Goal: Feedback & Contribution: Submit feedback/report problem

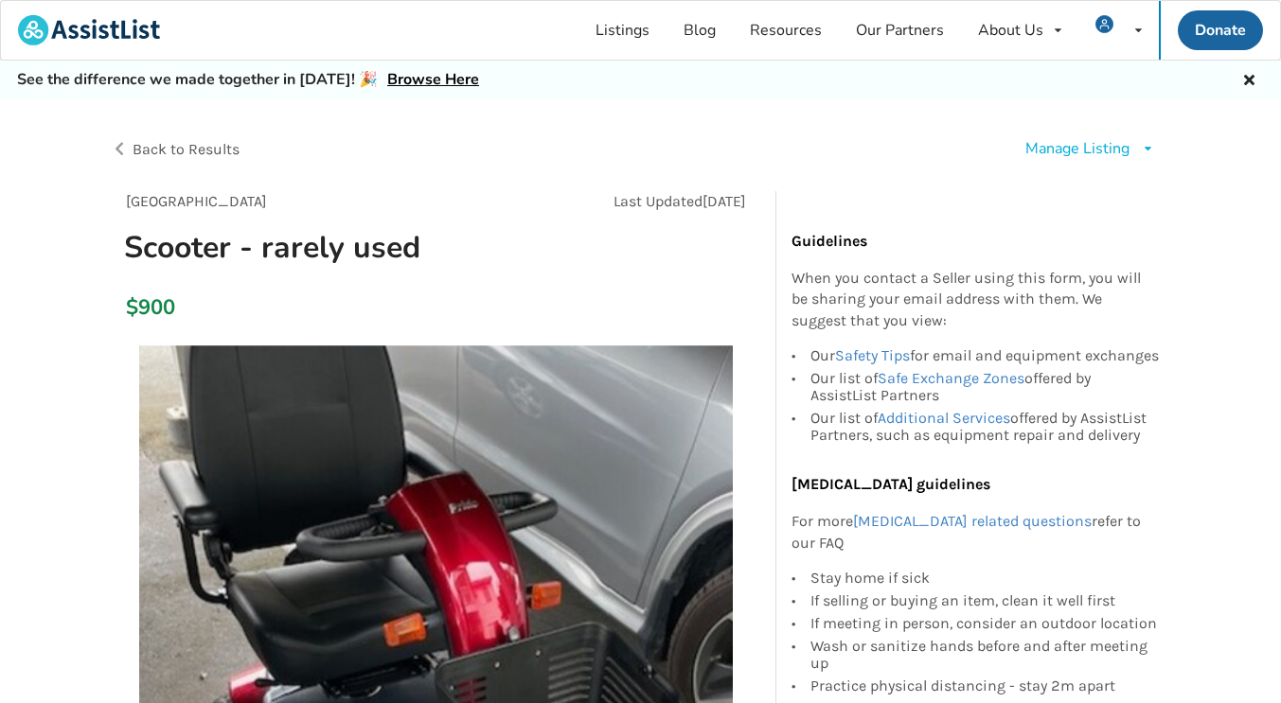
click at [1108, 154] on div "Manage Listing" at bounding box center [1077, 149] width 104 height 22
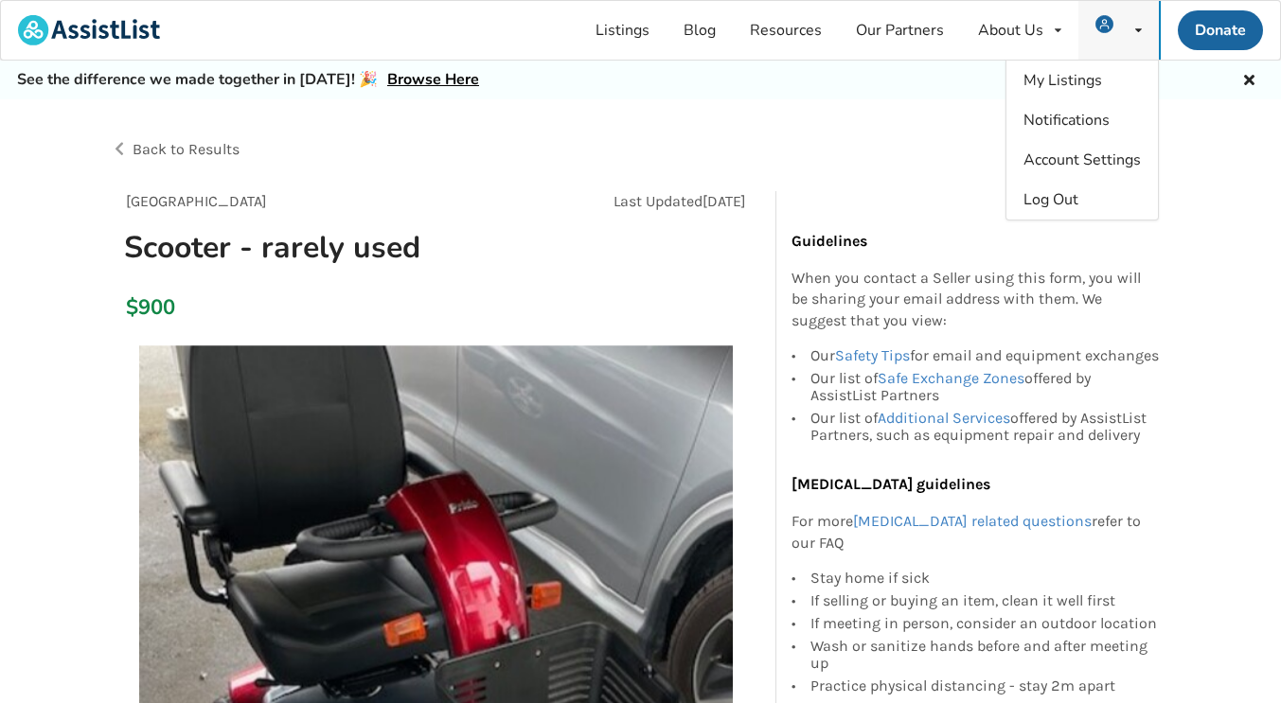
click at [1140, 30] on icon at bounding box center [1138, 30] width 7 height 11
click at [1077, 126] on span "Notifications" at bounding box center [1066, 120] width 86 height 21
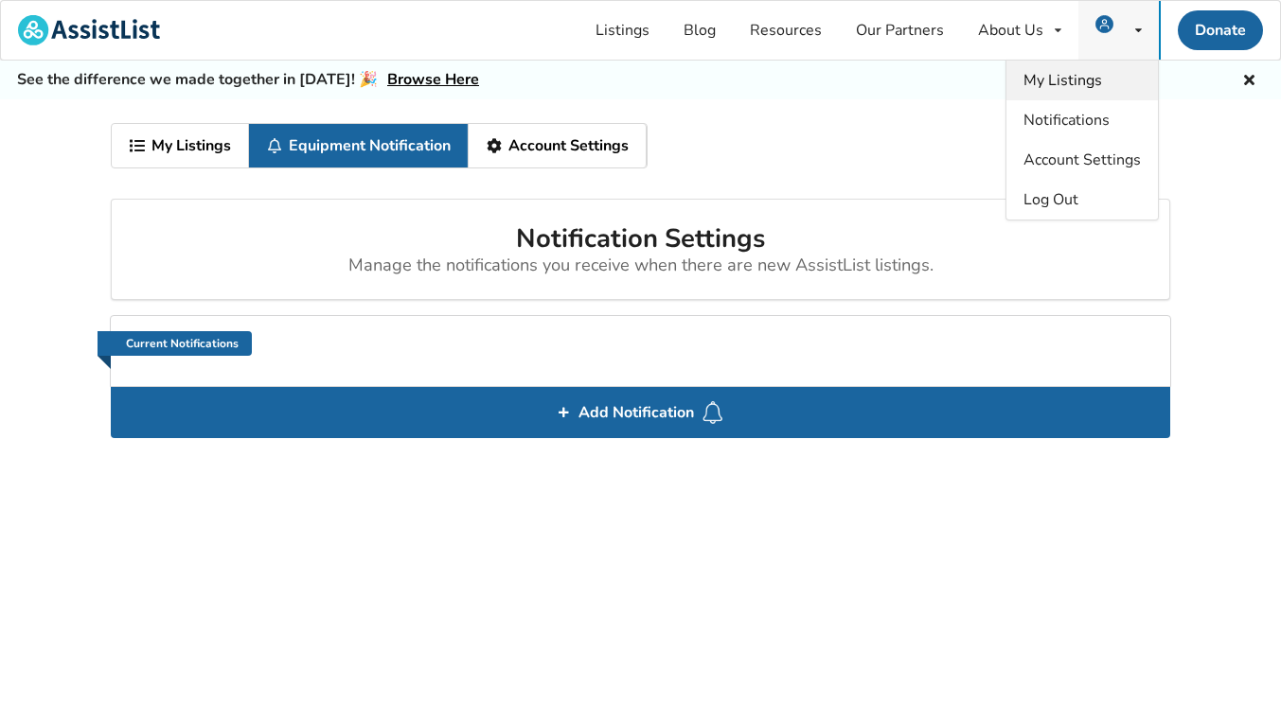
click at [1064, 83] on span "My Listings" at bounding box center [1062, 80] width 79 height 21
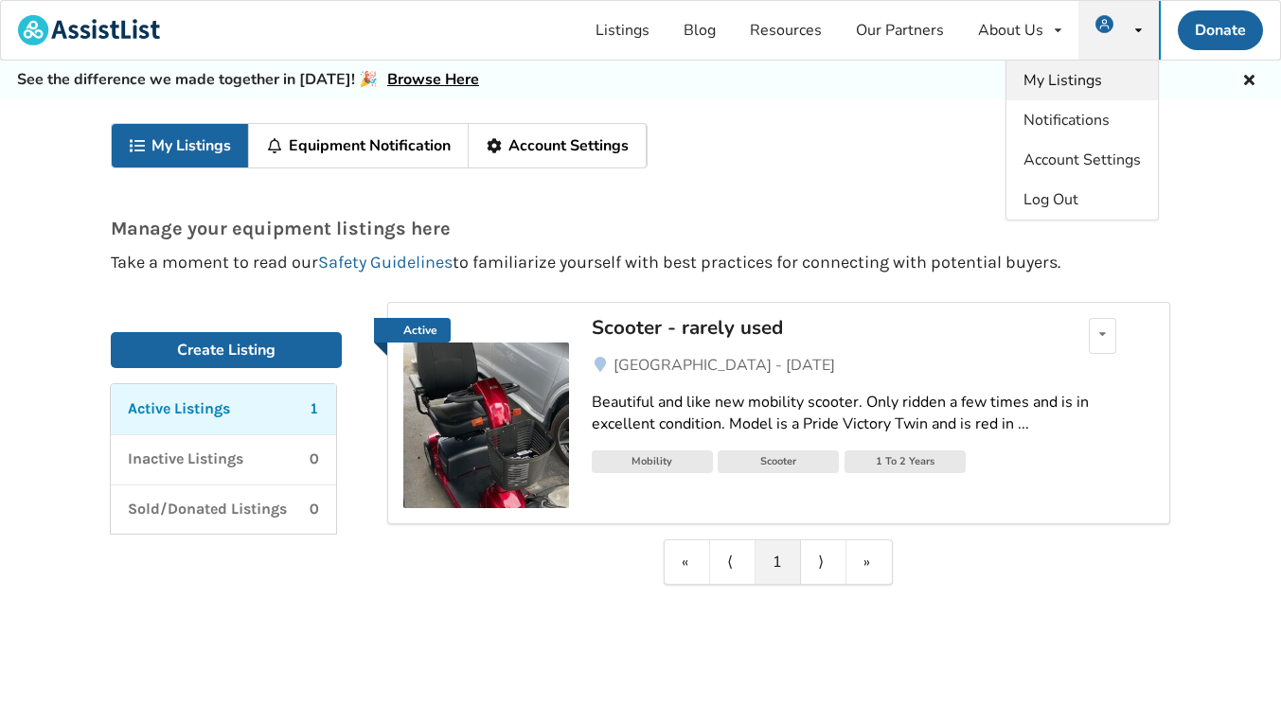
scroll to position [4, 0]
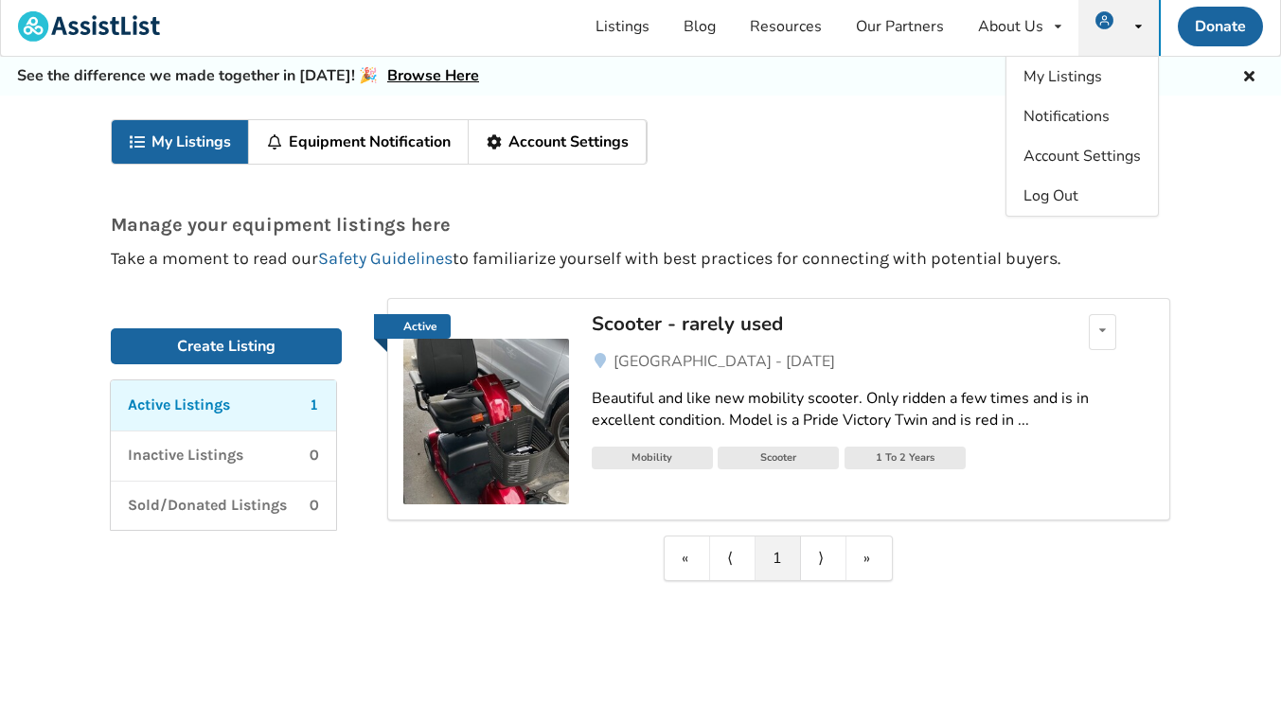
click at [492, 382] on img at bounding box center [486, 422] width 166 height 166
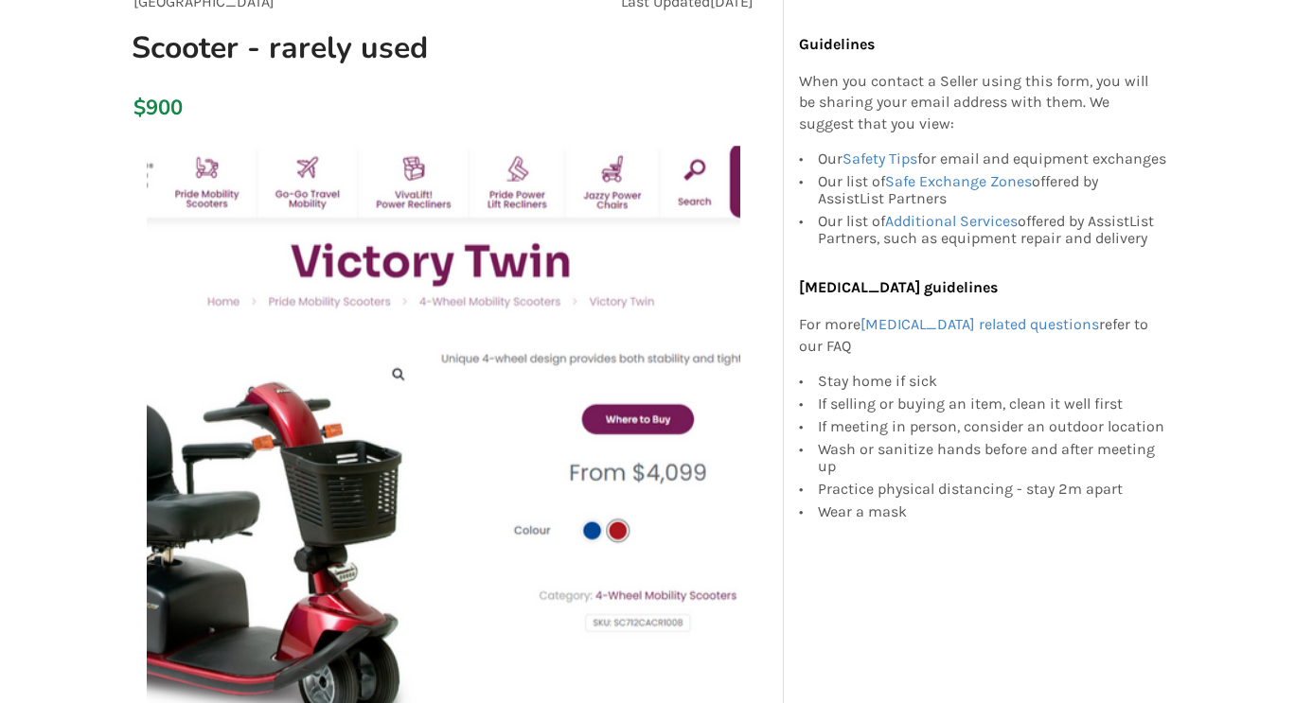
scroll to position [199, 0]
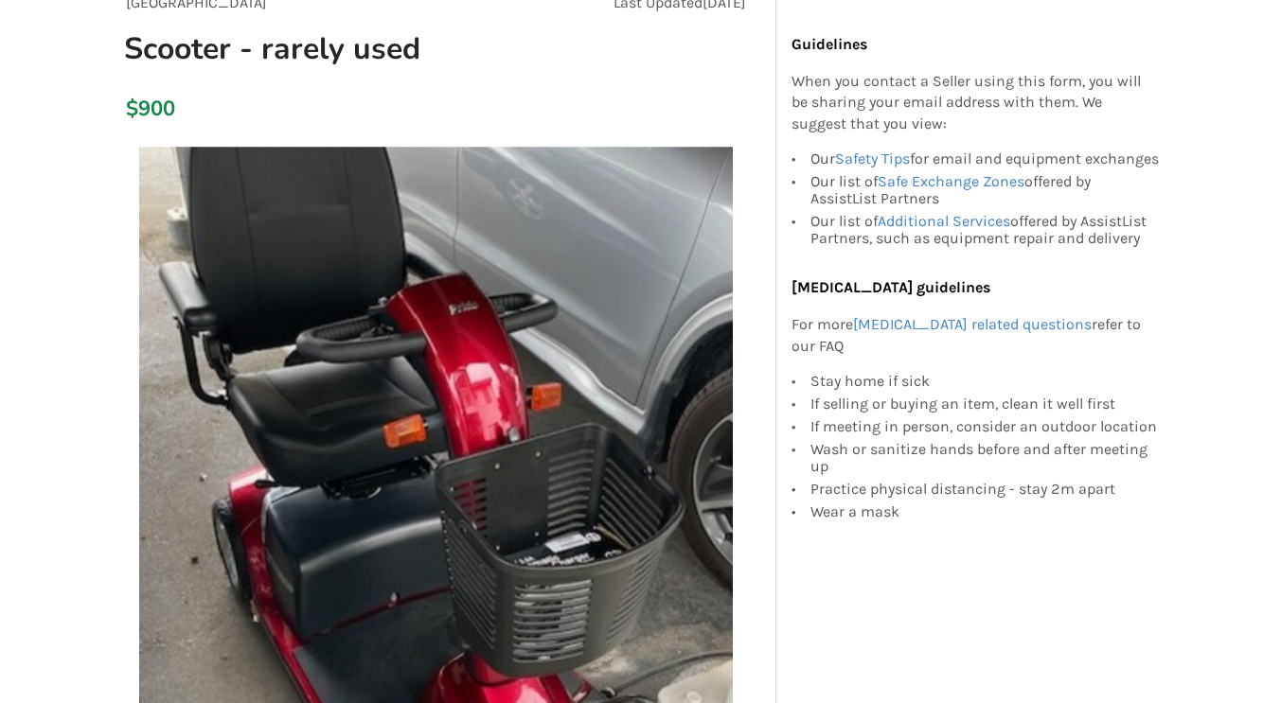
click at [551, 360] on img at bounding box center [436, 444] width 594 height 594
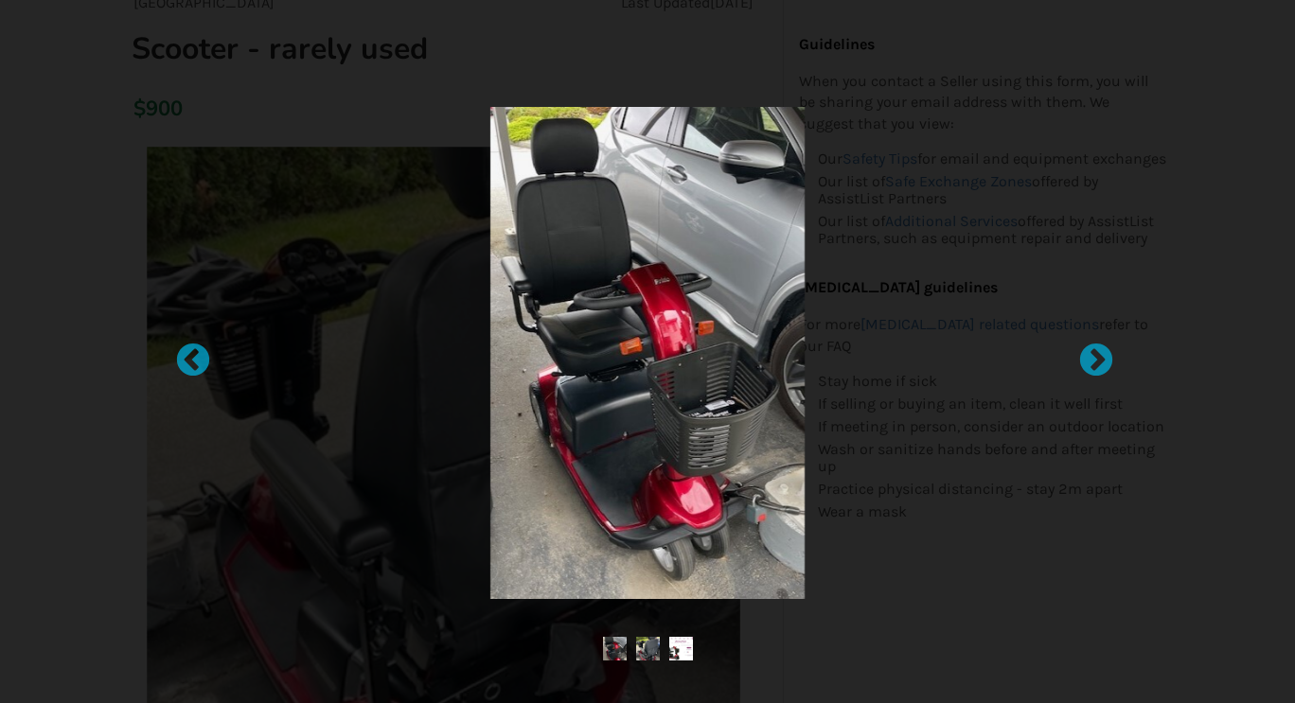
click at [742, 477] on img at bounding box center [647, 353] width 314 height 492
click at [1096, 362] on div at bounding box center [1086, 352] width 19 height 19
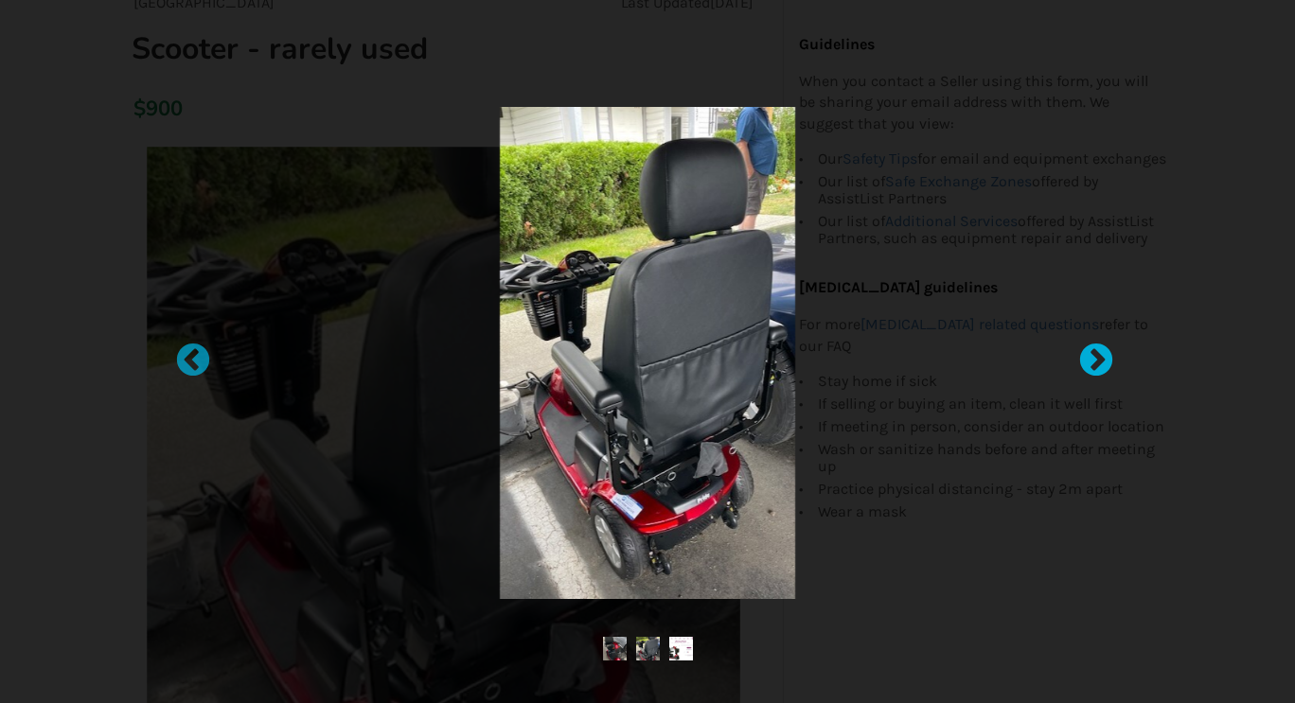
click at [1084, 362] on div at bounding box center [1086, 352] width 19 height 19
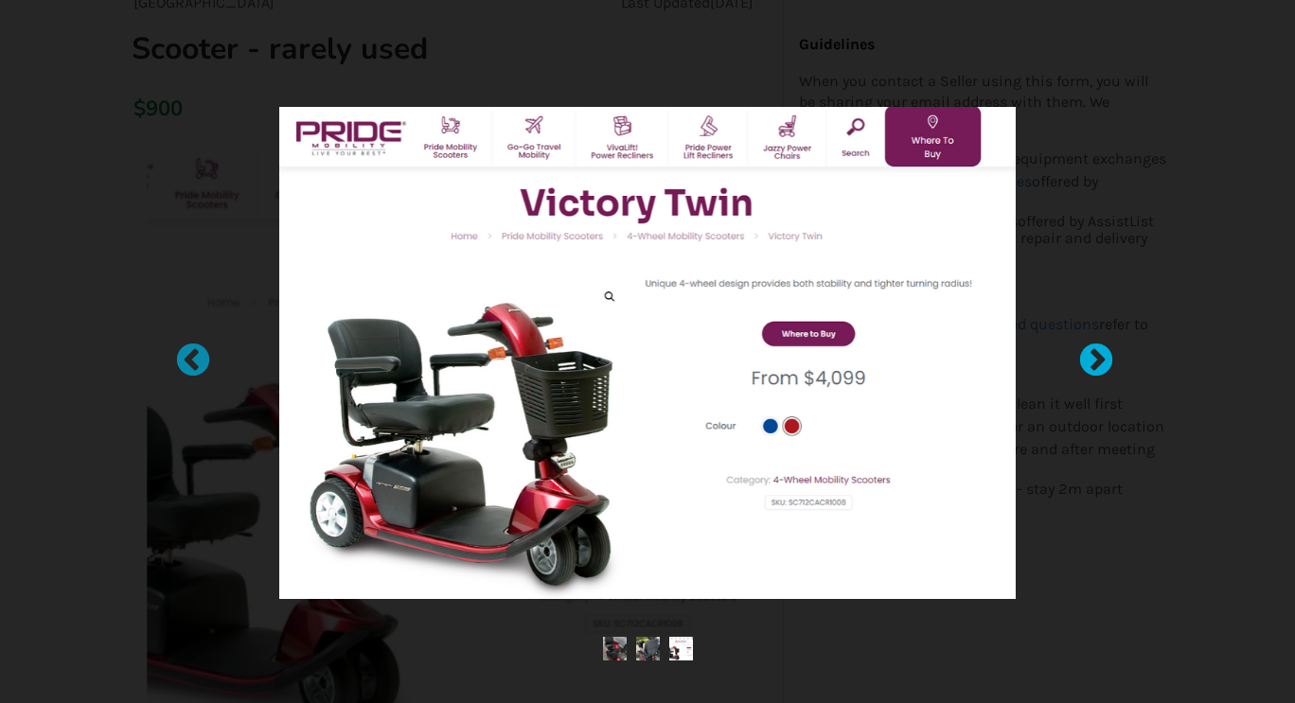
click at [1084, 358] on div at bounding box center [1086, 352] width 19 height 19
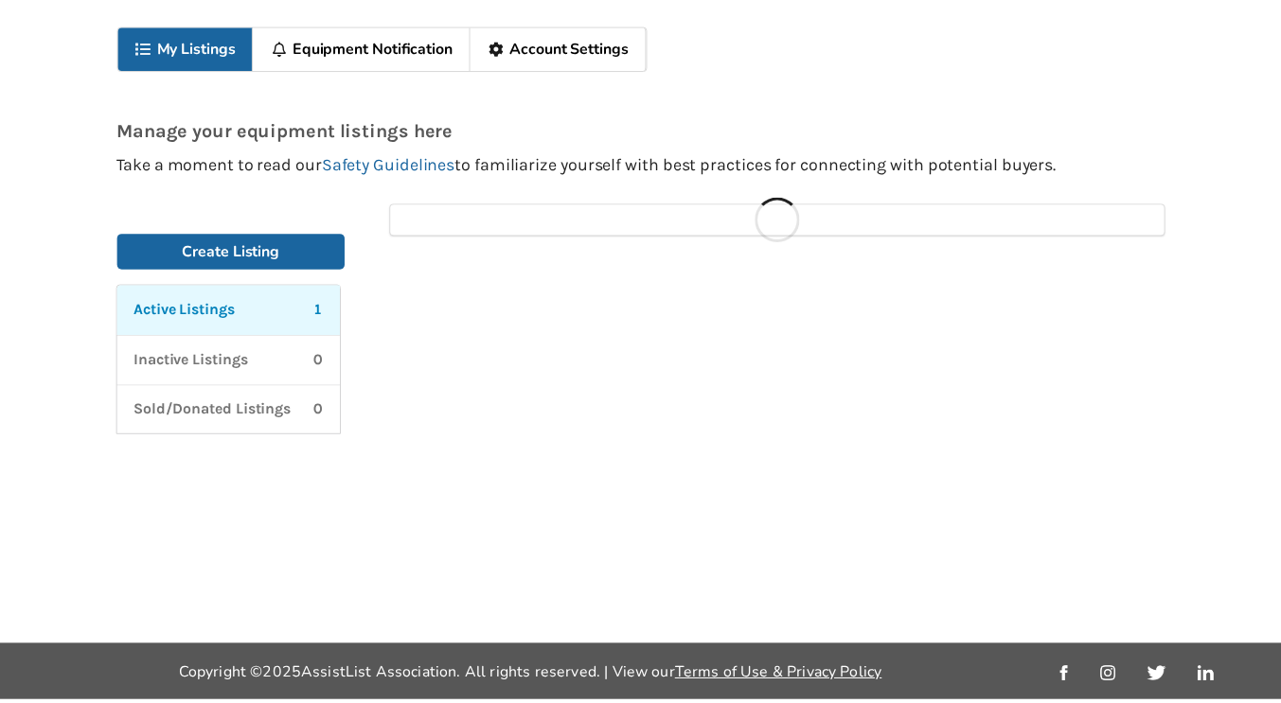
scroll to position [4, 0]
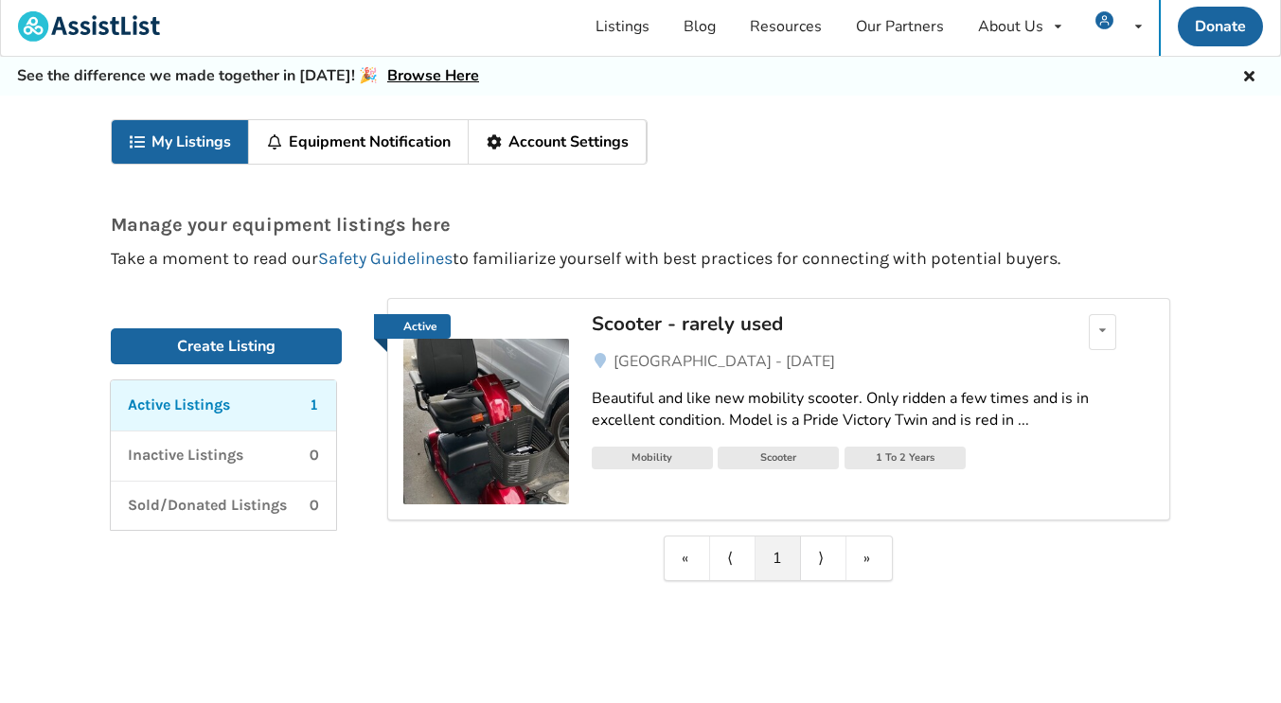
click at [523, 419] on img at bounding box center [486, 422] width 166 height 166
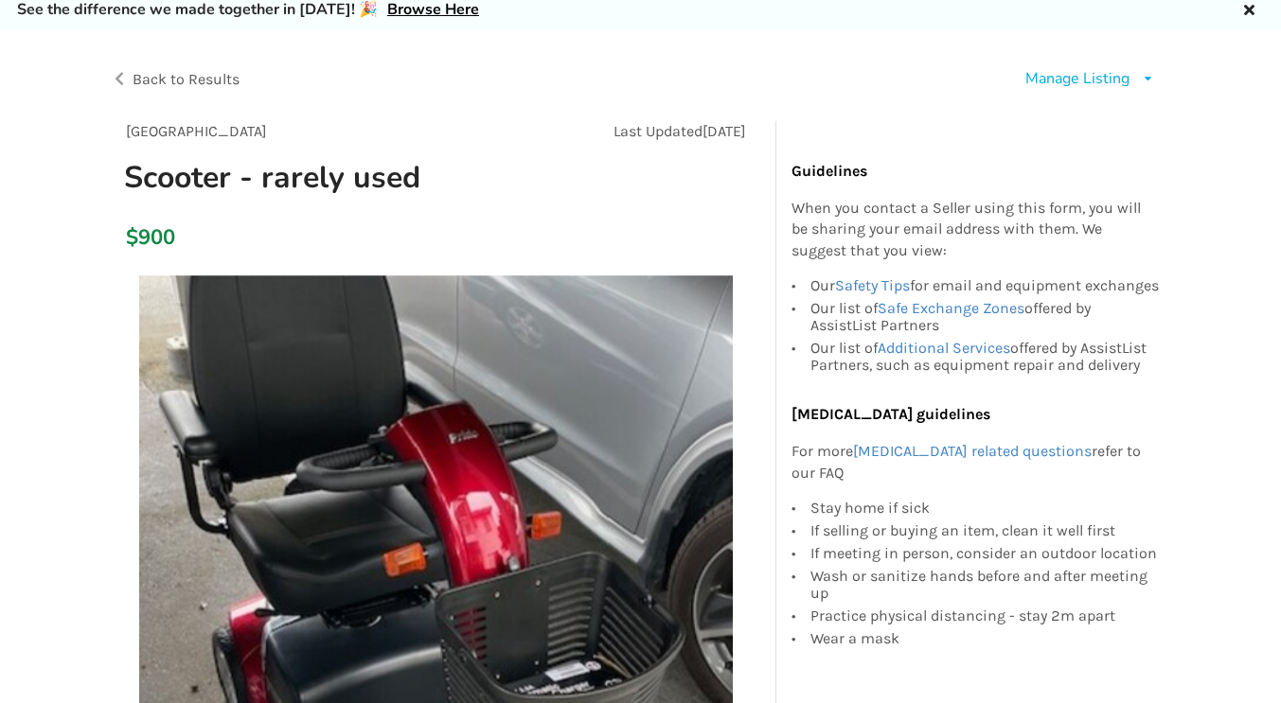
scroll to position [68, 0]
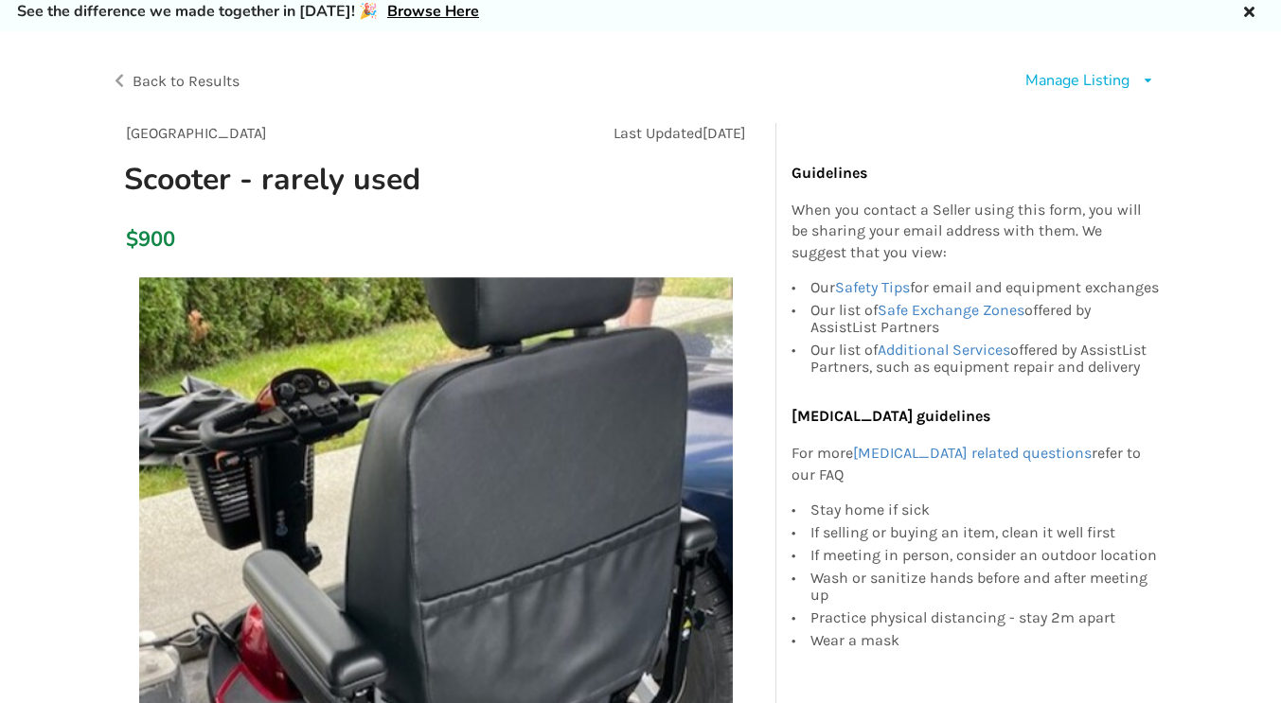
click at [1100, 85] on div "Manage Listing" at bounding box center [1077, 81] width 104 height 22
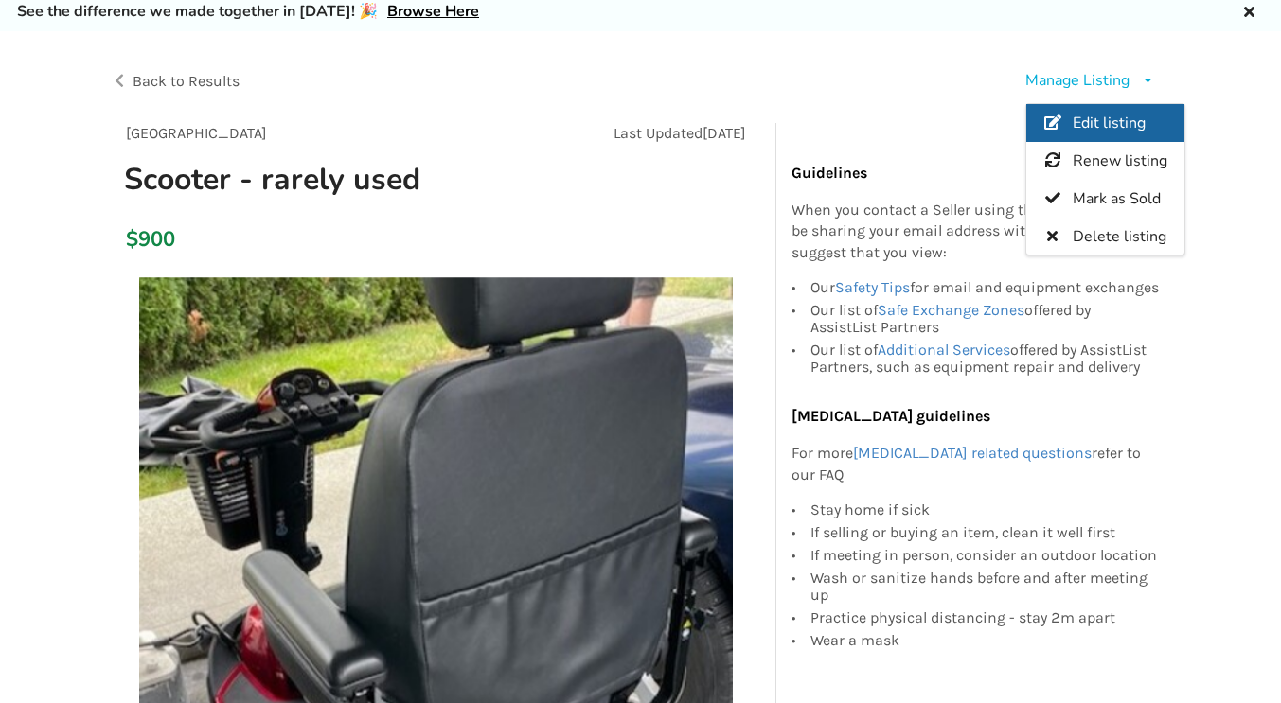
click at [1130, 129] on span "Edit listing" at bounding box center [1109, 123] width 73 height 21
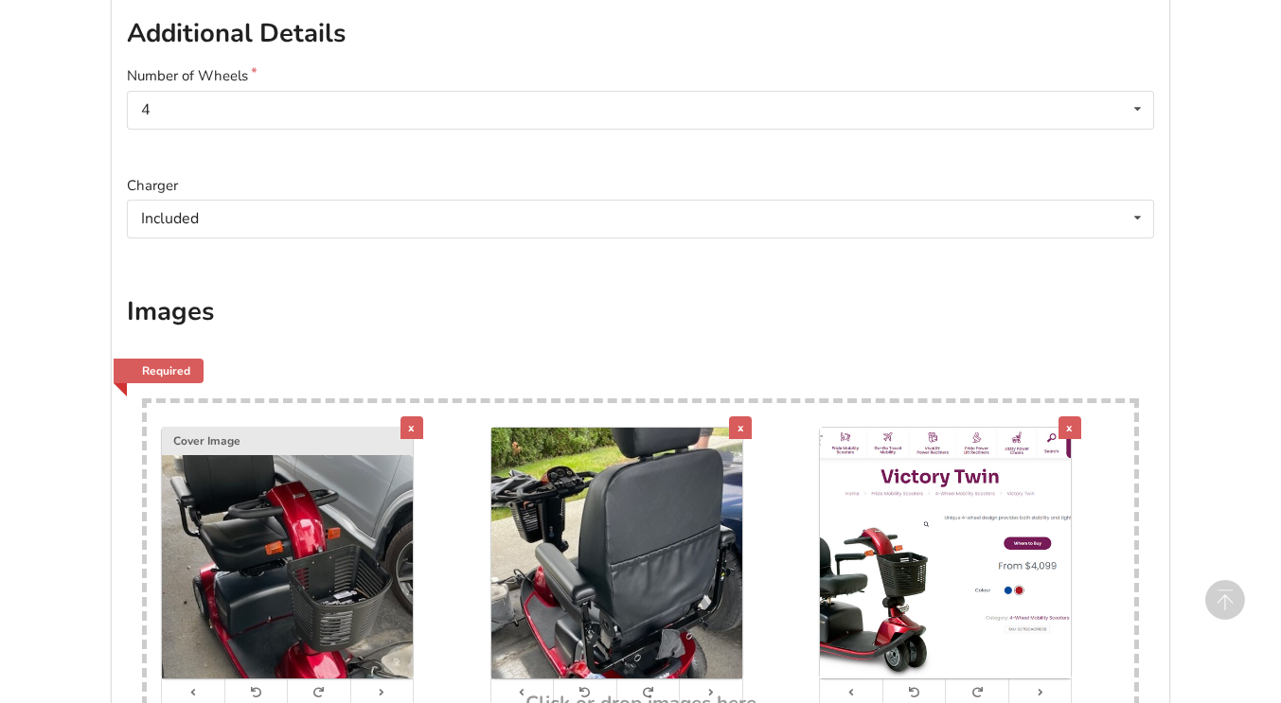
scroll to position [735, 0]
click at [351, 548] on img at bounding box center [287, 552] width 251 height 251
click at [303, 522] on img at bounding box center [287, 552] width 251 height 251
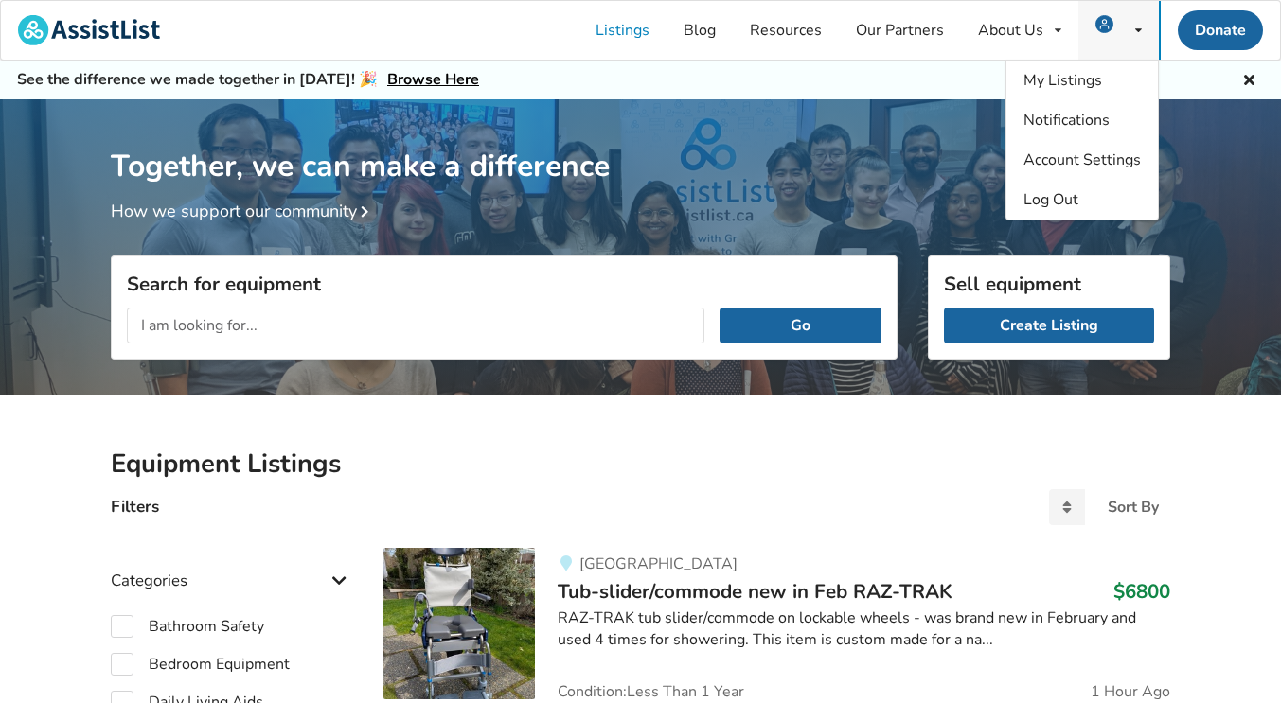
click at [1135, 30] on icon at bounding box center [1138, 30] width 7 height 11
click at [1091, 85] on span "My Listings" at bounding box center [1062, 80] width 79 height 21
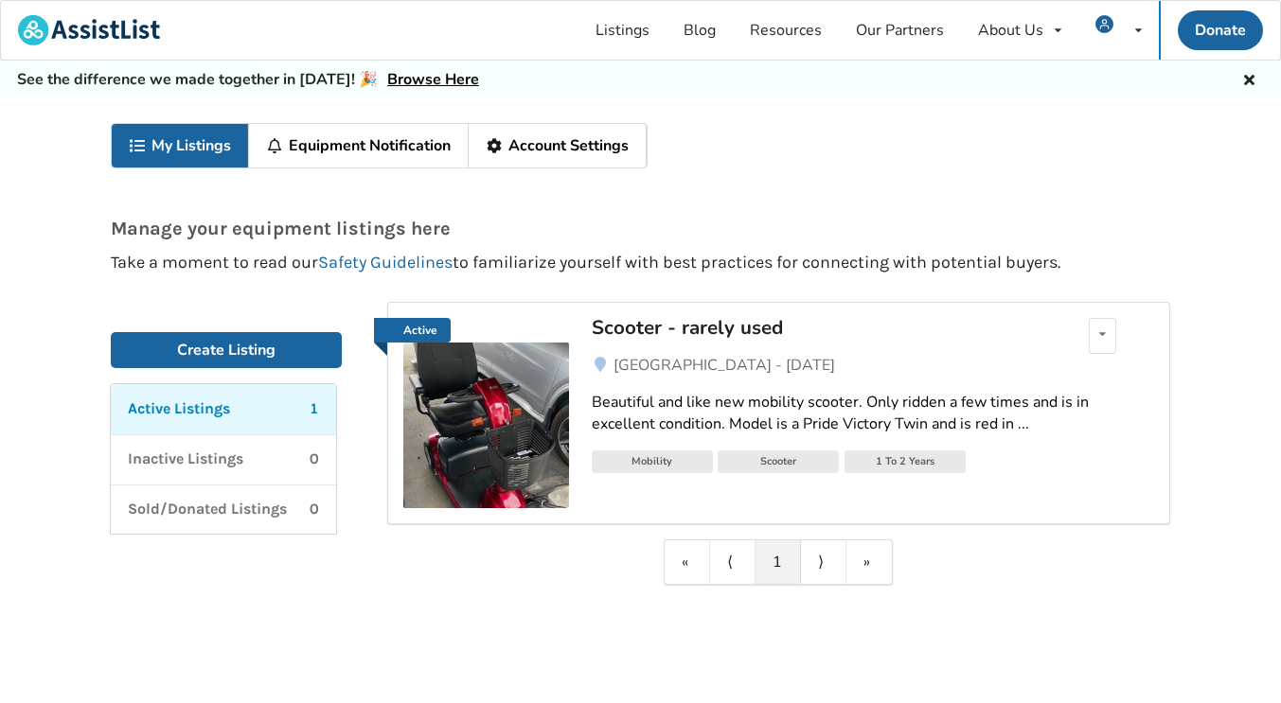
click at [524, 427] on img at bounding box center [486, 426] width 166 height 166
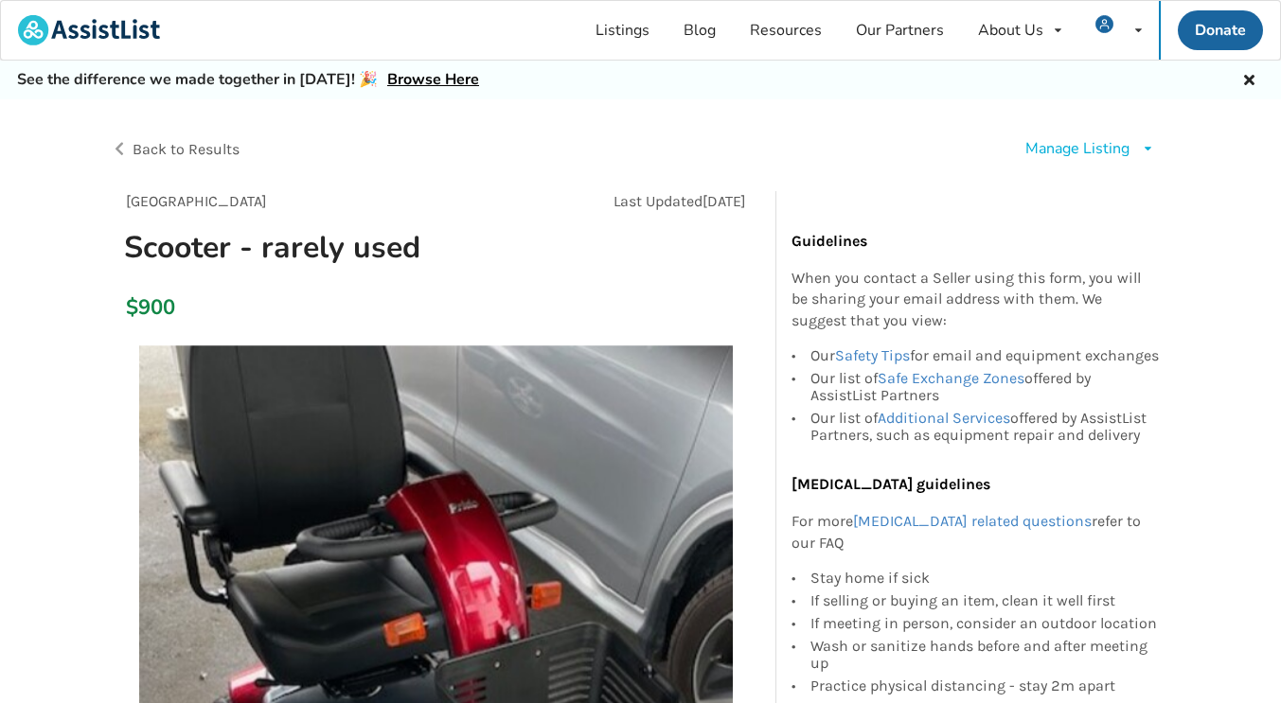
click at [1094, 145] on div "Manage Listing" at bounding box center [1077, 149] width 104 height 22
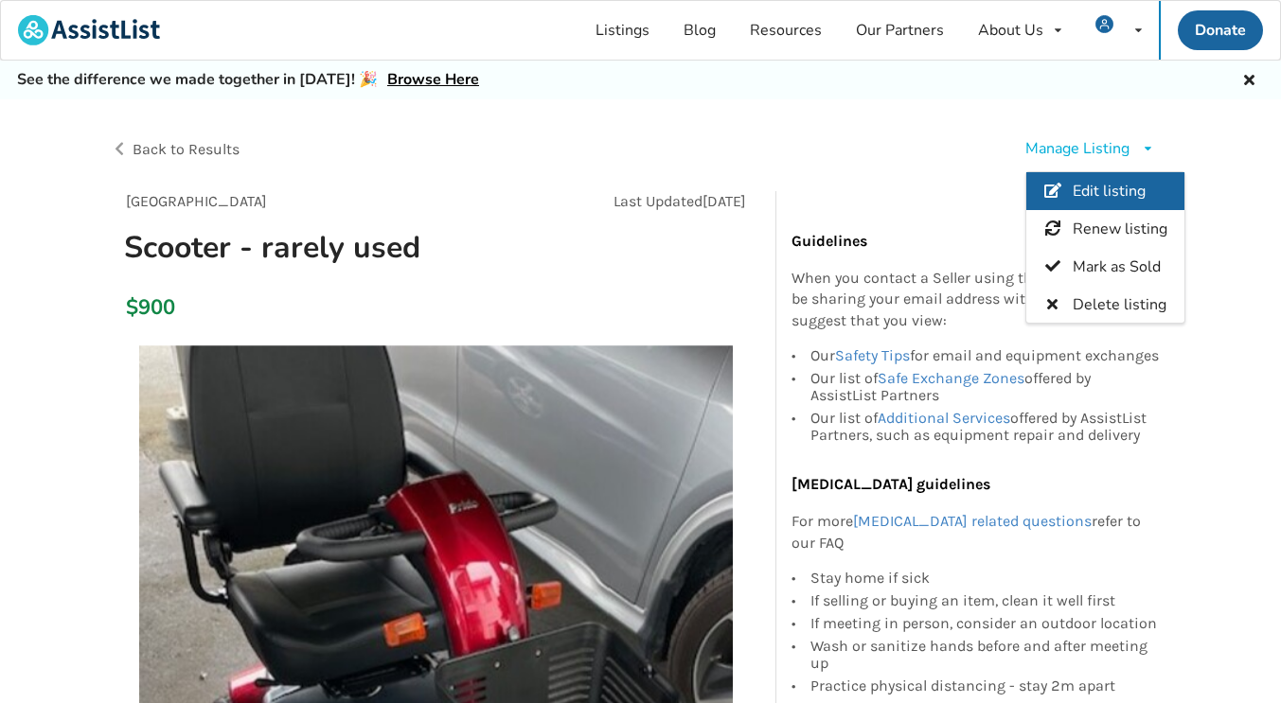
click at [1103, 180] on link "Edit listing" at bounding box center [1105, 191] width 158 height 38
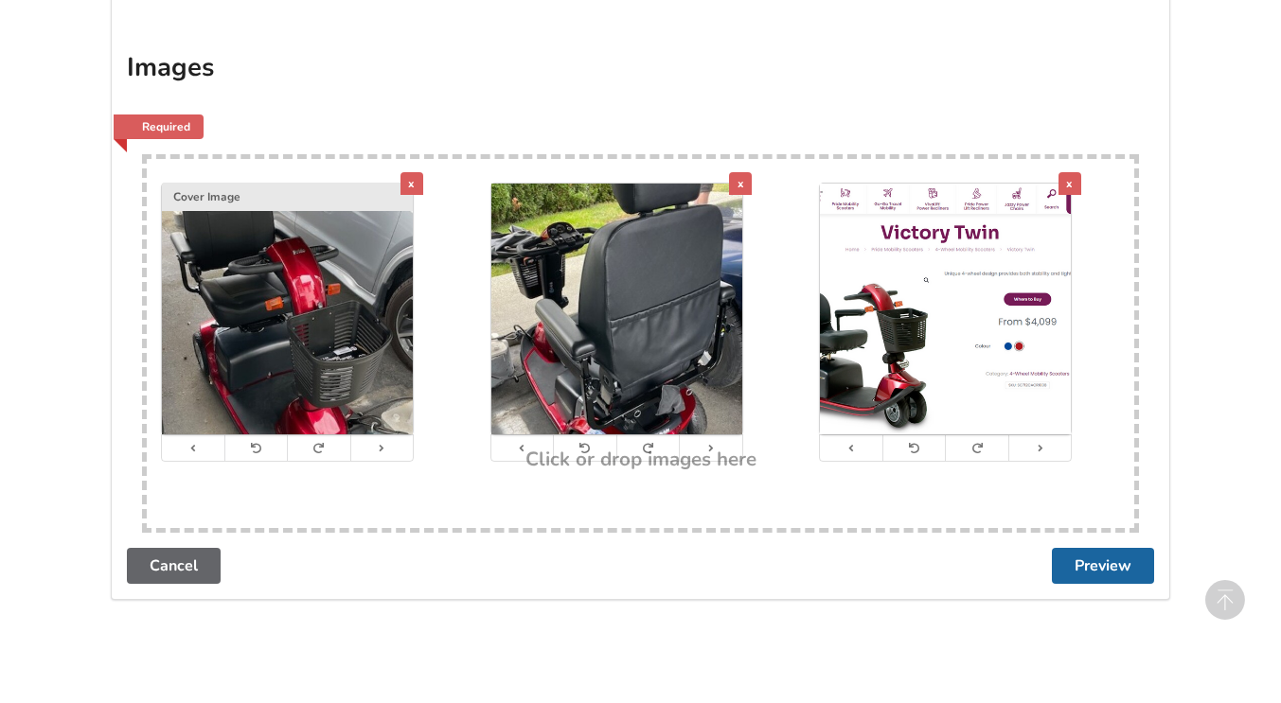
scroll to position [979, 0]
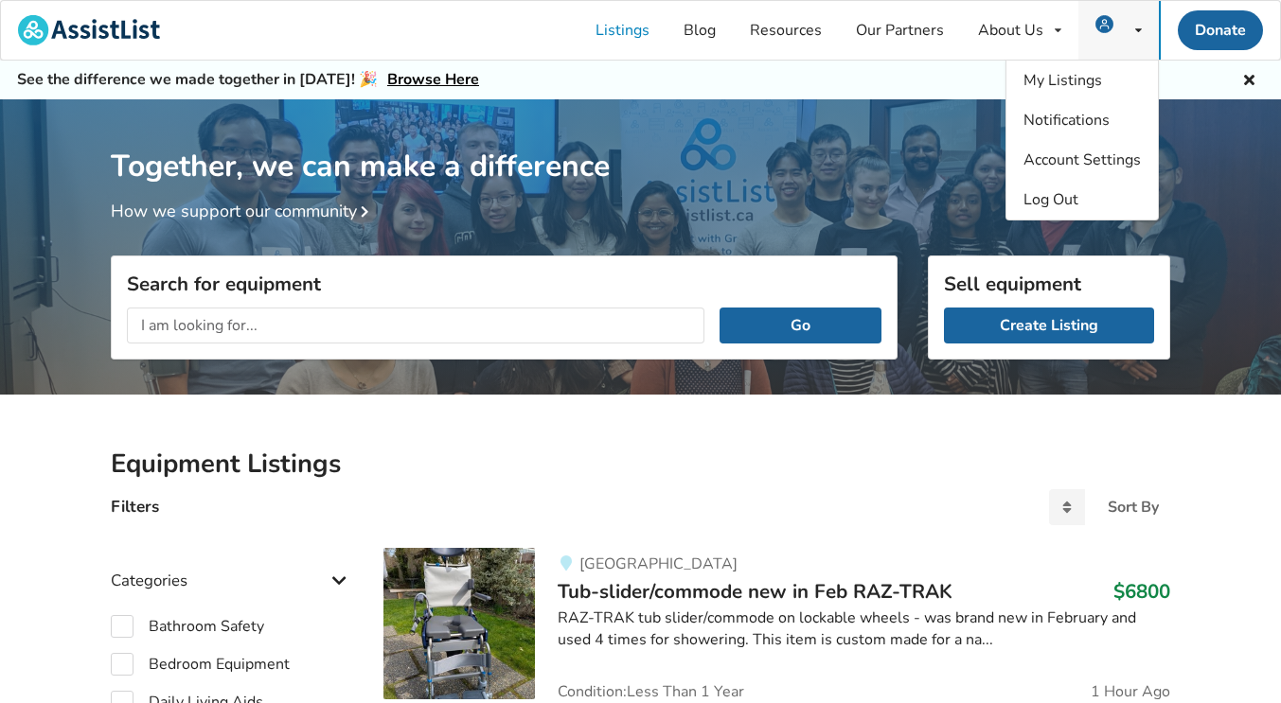
click at [1138, 30] on icon at bounding box center [1138, 30] width 7 height 11
click at [1229, 211] on div "Together, we can make a difference How we support our community" at bounding box center [640, 161] width 1281 height 124
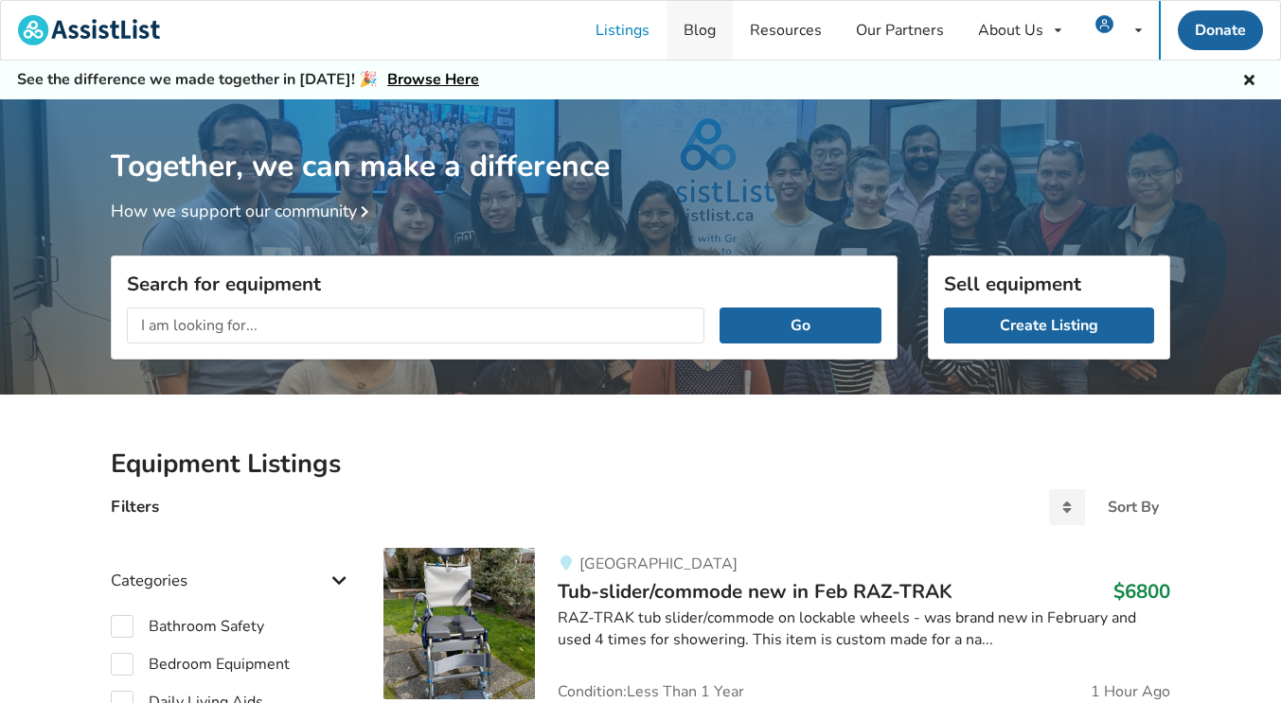
click at [705, 36] on link "Blog" at bounding box center [699, 30] width 66 height 59
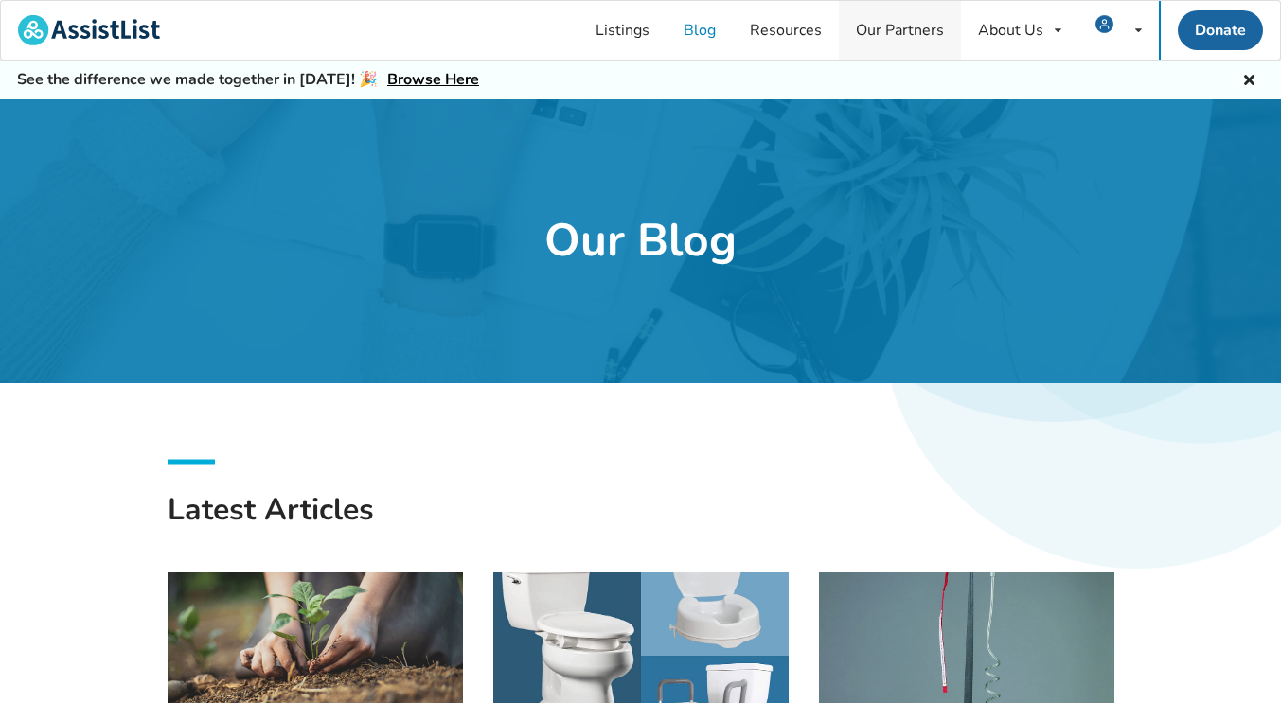
click at [916, 45] on link "Our Partners" at bounding box center [900, 30] width 122 height 59
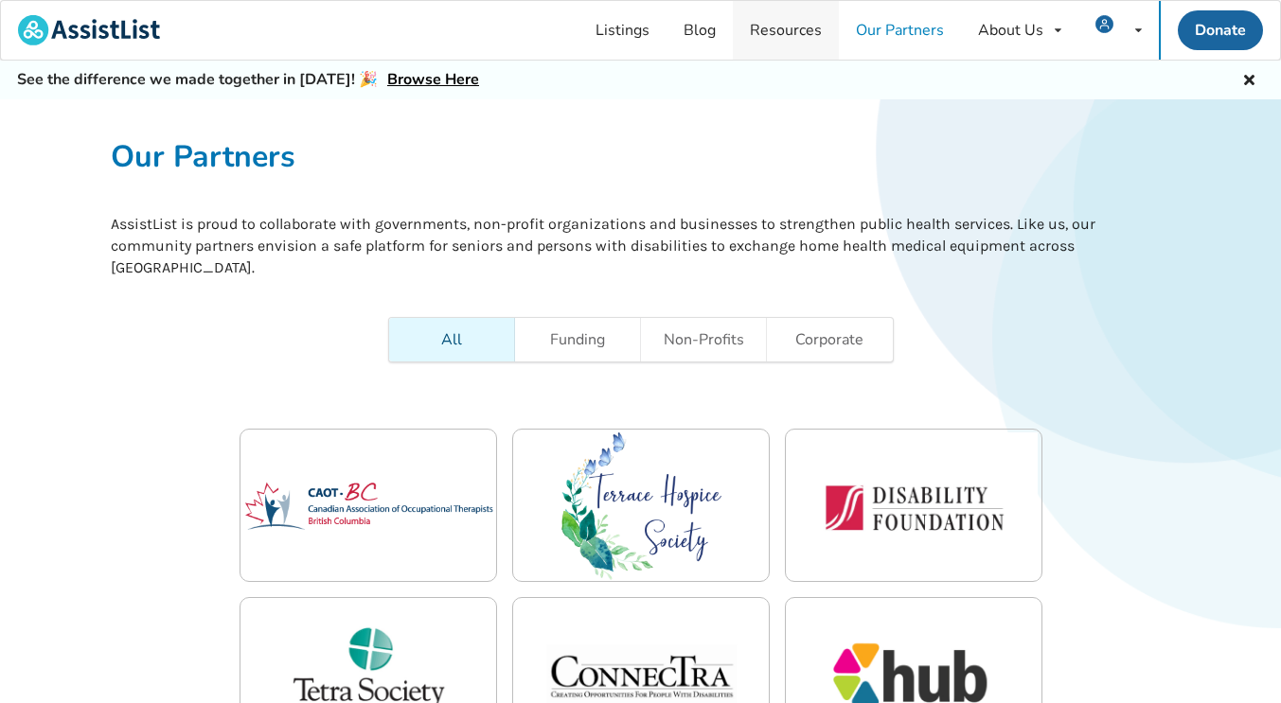
click at [791, 41] on link "Resources" at bounding box center [786, 30] width 106 height 59
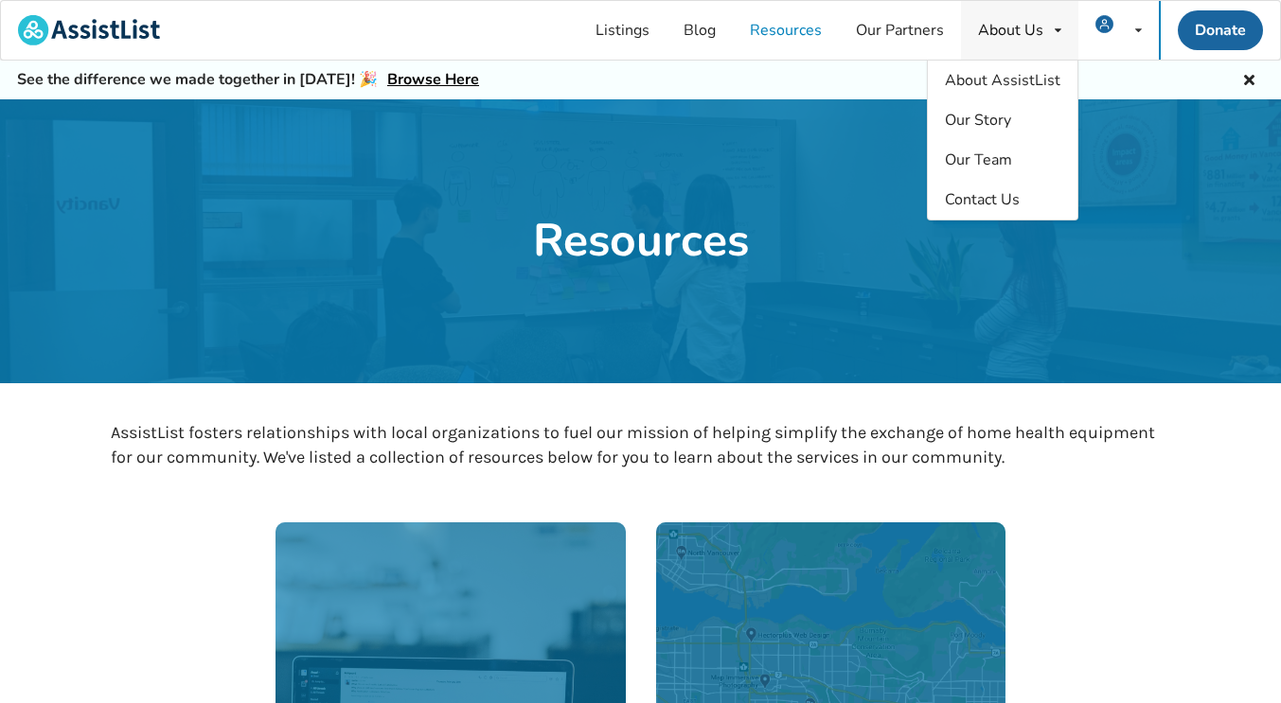
click at [1010, 42] on div "About Us About AssistList Our Story Our Team Contact Us" at bounding box center [1019, 30] width 117 height 59
click at [970, 200] on span "Contact Us" at bounding box center [982, 199] width 75 height 21
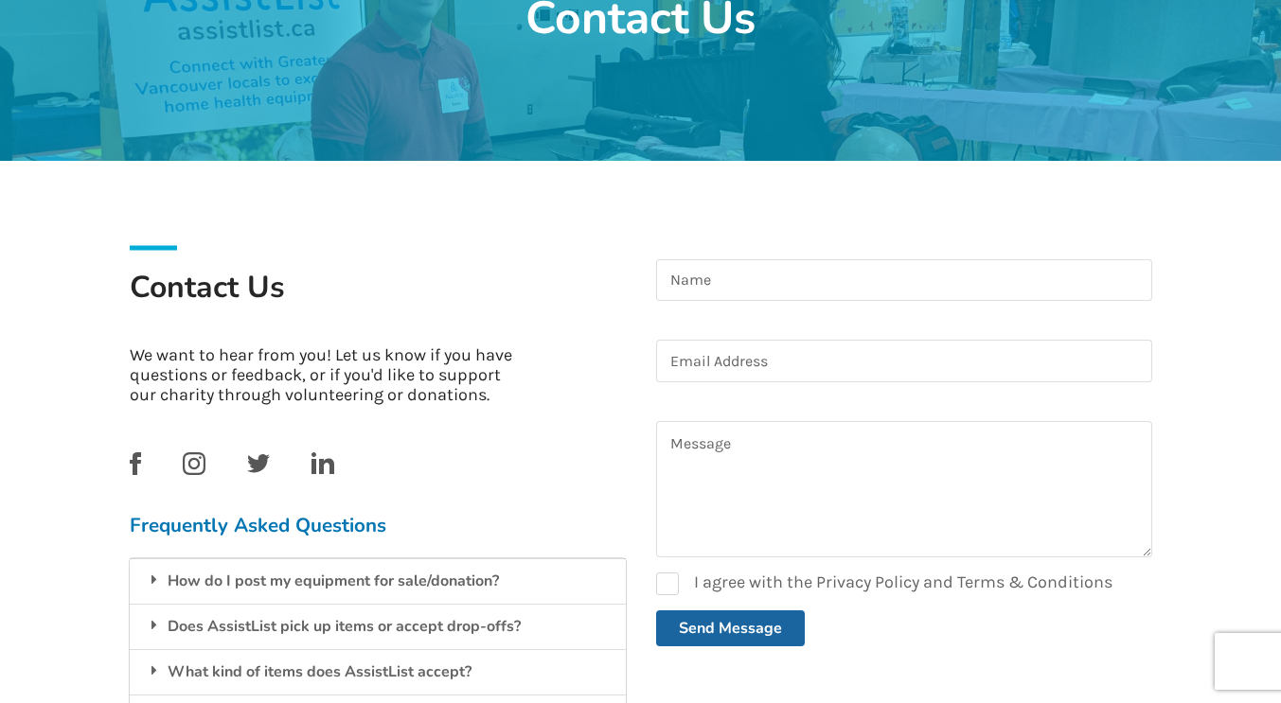
scroll to position [224, 0]
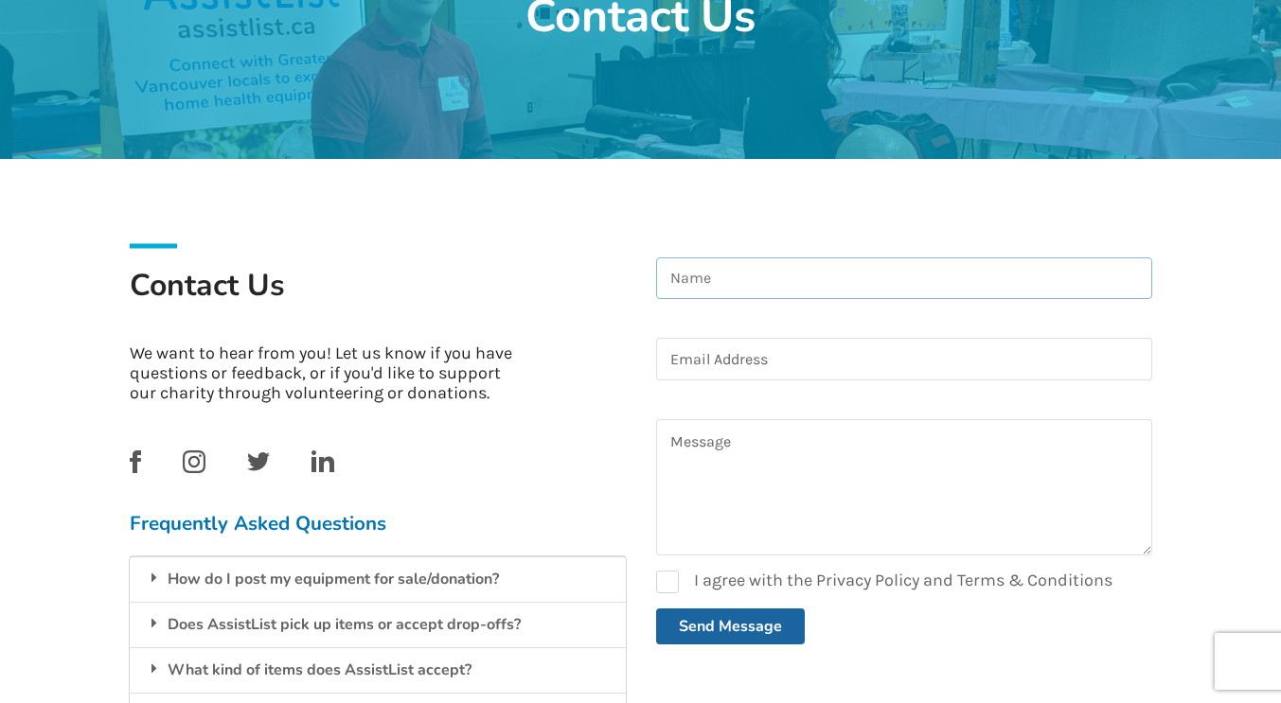
click at [843, 286] on input at bounding box center [904, 278] width 496 height 43
type input "Nancy Zazubek"
type input "nancyzaz@yahoo.com"
click at [860, 471] on textarea at bounding box center [904, 487] width 496 height 136
click at [808, 472] on textarea "I have received scam emails so wanted to give a heads up. Emails were from" at bounding box center [904, 487] width 496 height 136
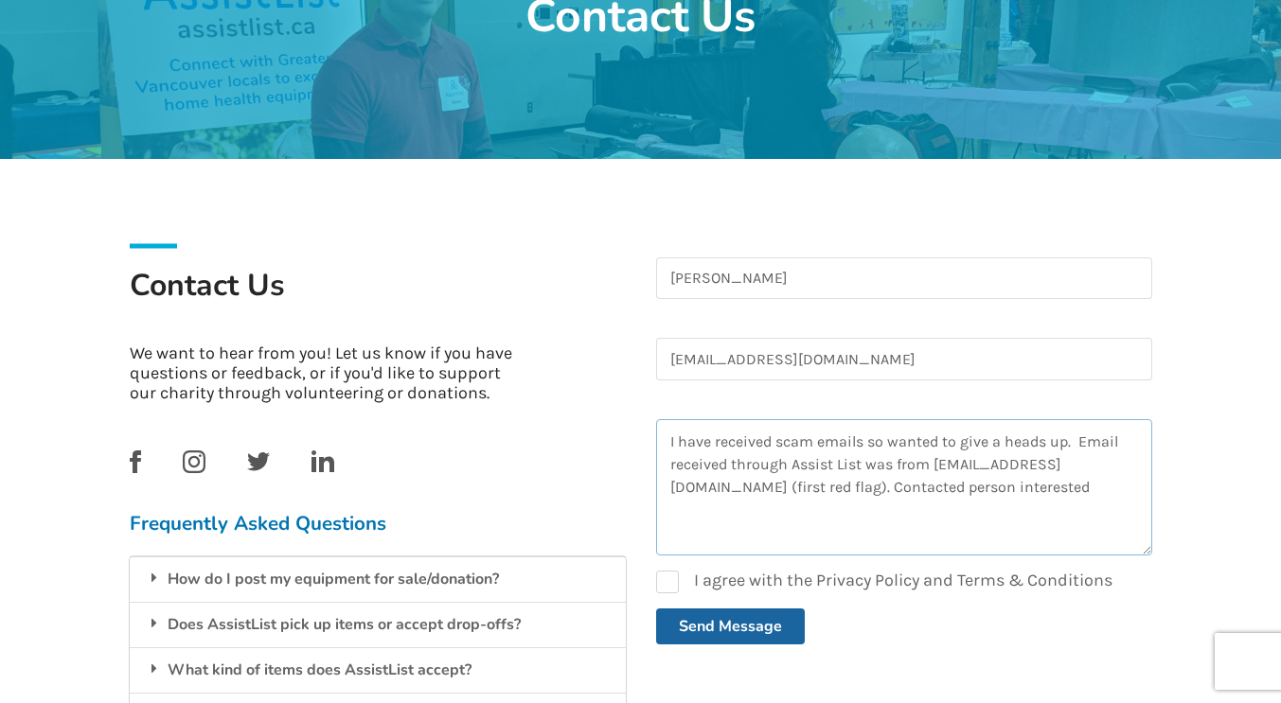
click at [989, 482] on textarea "I have received scam emails so wanted to give a heads up. Email received throug…" at bounding box center [904, 487] width 496 height 136
click at [1041, 514] on textarea "I have received scam emails so wanted to give a heads up. Email received throug…" at bounding box center [904, 487] width 496 height 136
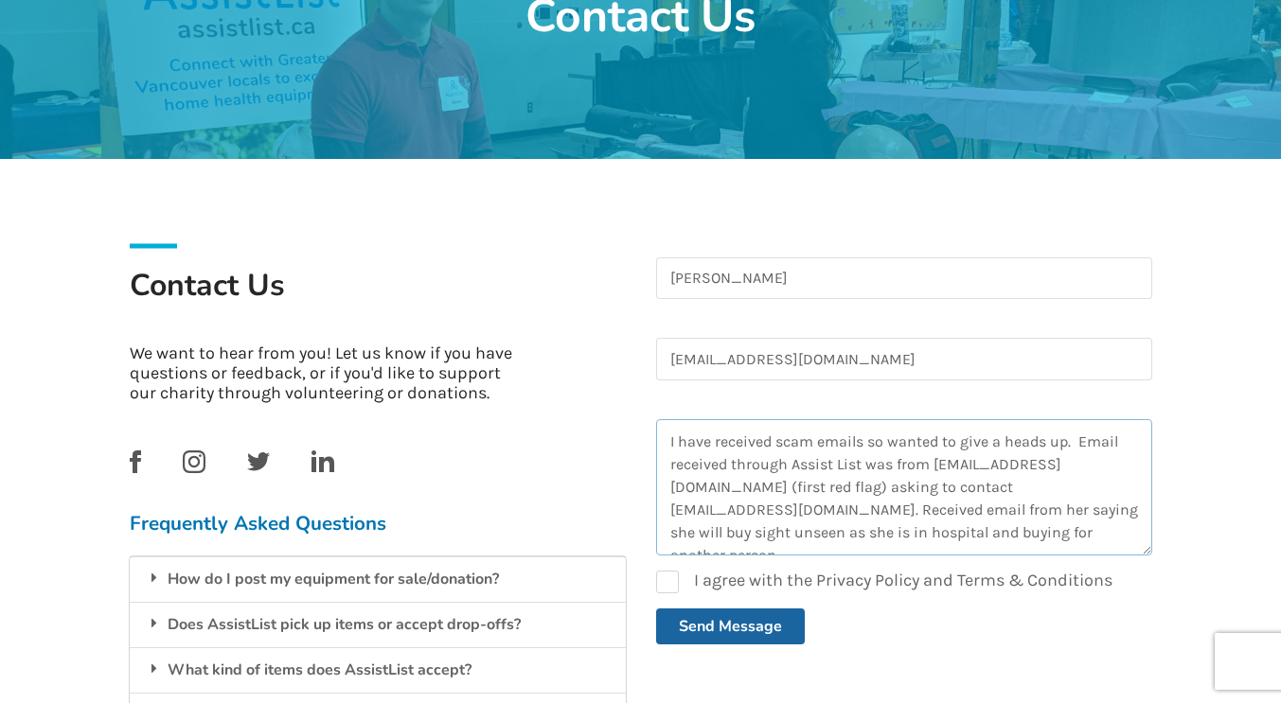
click at [972, 539] on textarea "I have received scam emails so wanted to give a heads up. Email received throug…" at bounding box center [904, 487] width 496 height 136
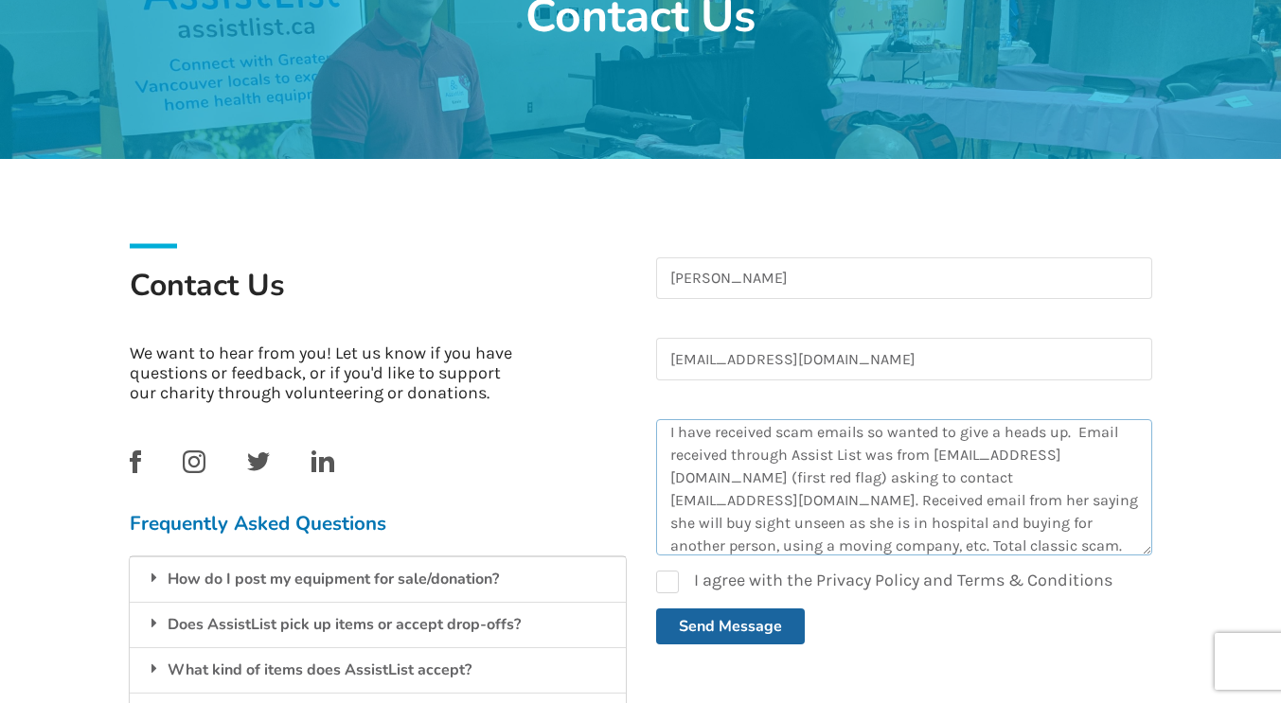
click at [938, 542] on textarea "I have received scam emails so wanted to give a heads up. Email received throug…" at bounding box center [904, 487] width 496 height 136
type textarea "I have received scam emails so wanted to give a heads up. Email received throug…"
click at [677, 585] on label "I agree with the Privacy Policy and Terms & Conditions" at bounding box center [884, 582] width 456 height 23
checkbox input "true"
click at [728, 622] on button "Send Message" at bounding box center [730, 627] width 149 height 36
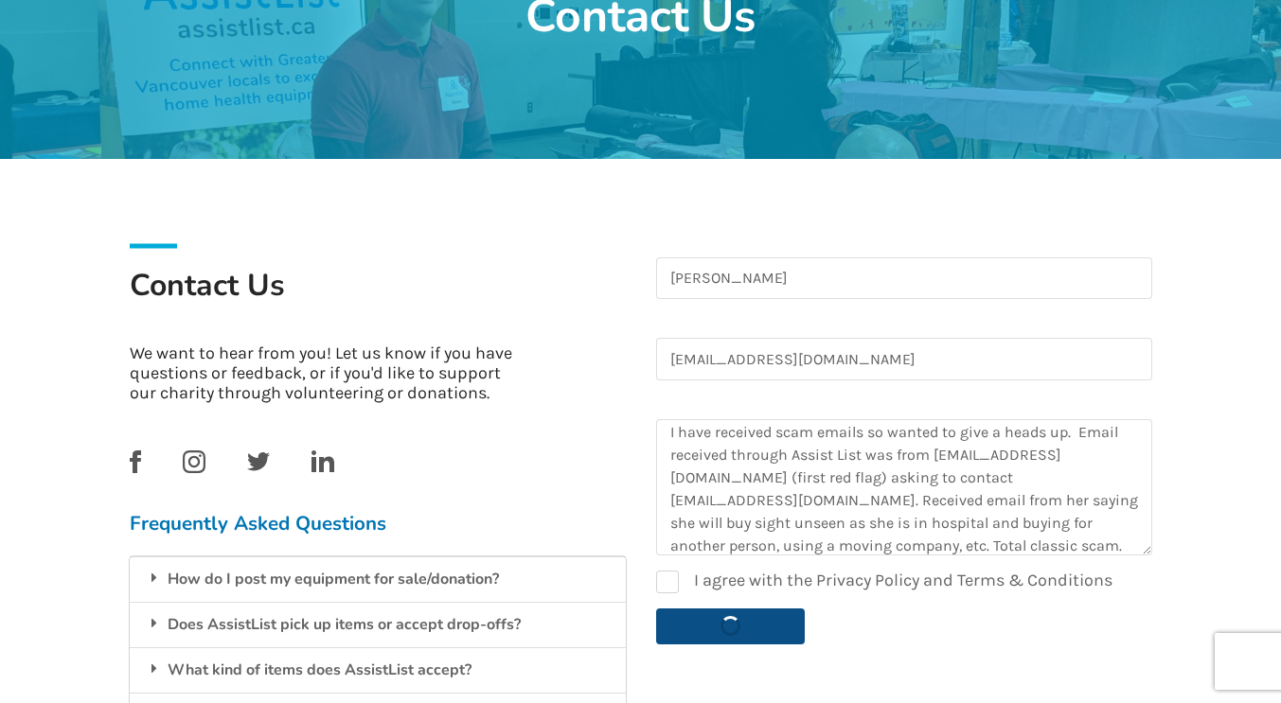
checkbox input "false"
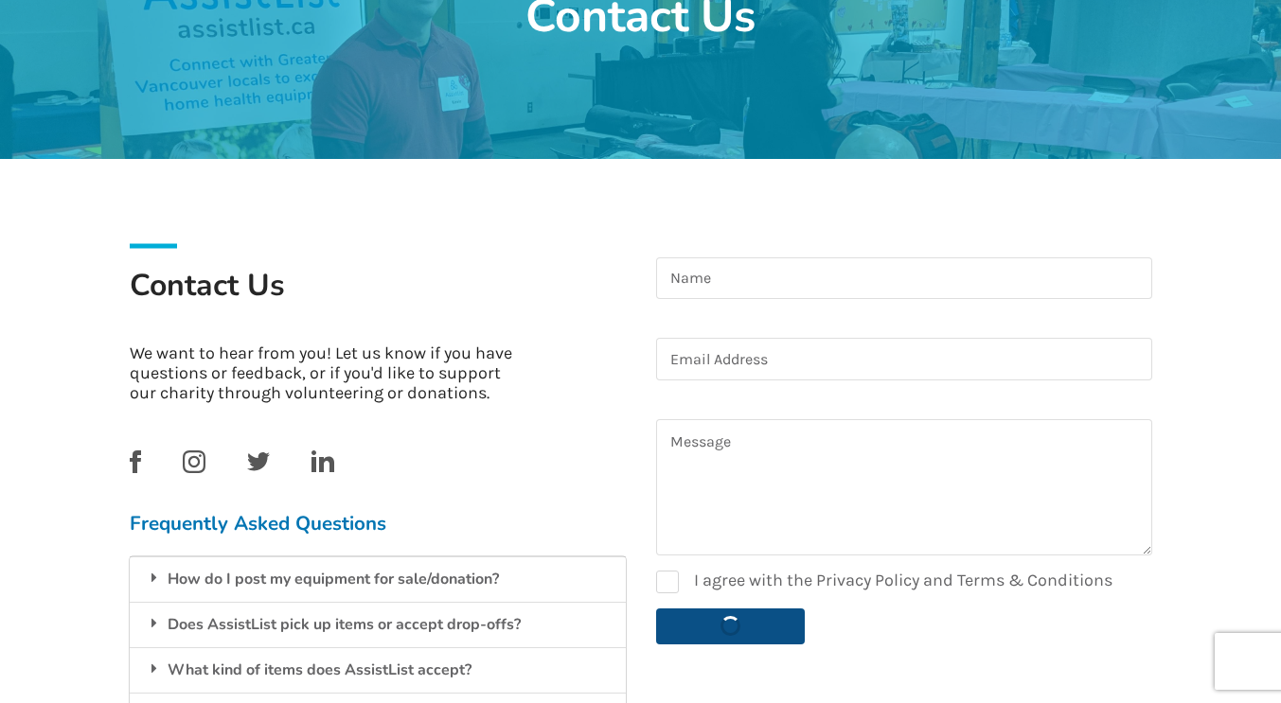
scroll to position [0, 0]
